Goal: Task Accomplishment & Management: Manage account settings

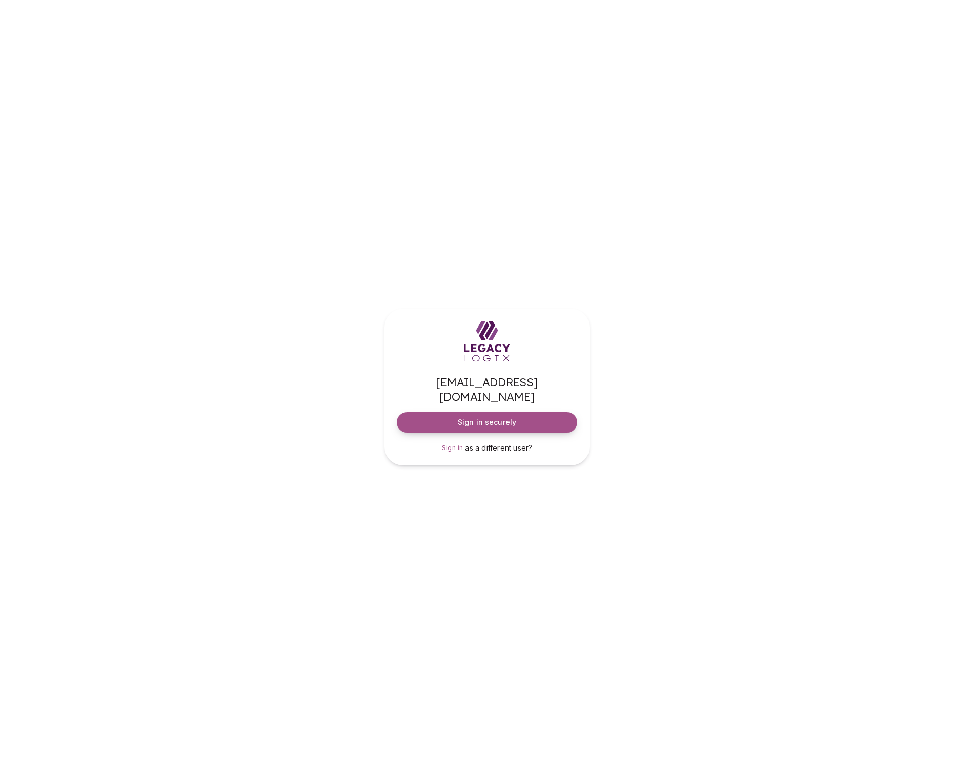
click at [487, 417] on span "Sign in securely" at bounding box center [487, 422] width 58 height 10
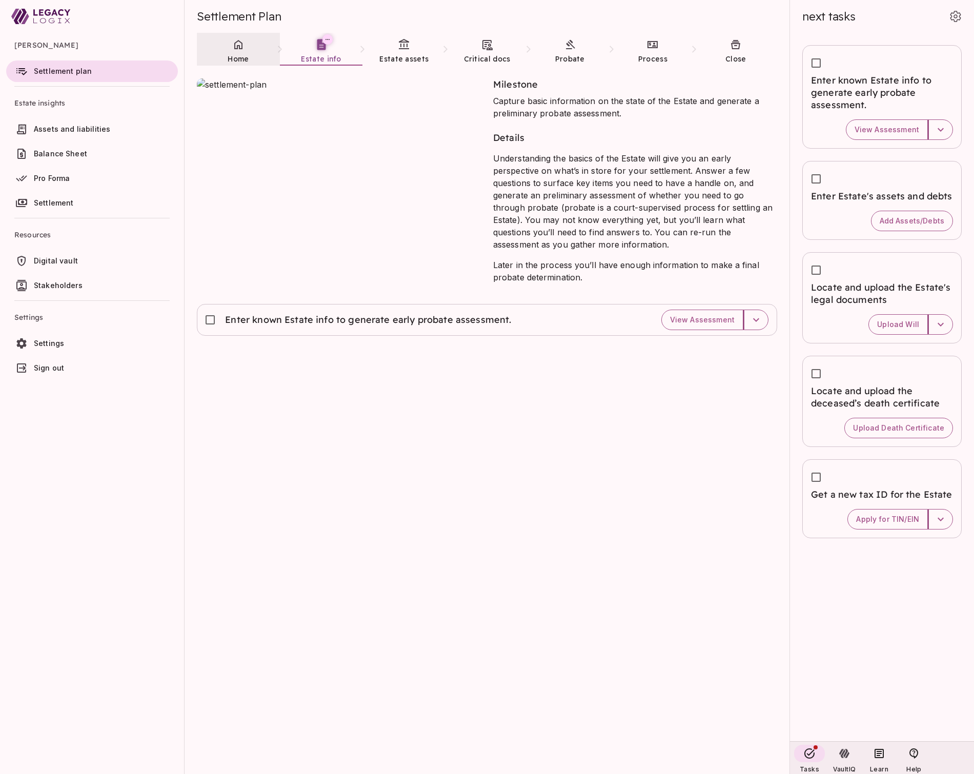
click at [232, 57] on span "Home" at bounding box center [238, 58] width 21 height 9
